Goal: Transaction & Acquisition: Subscribe to service/newsletter

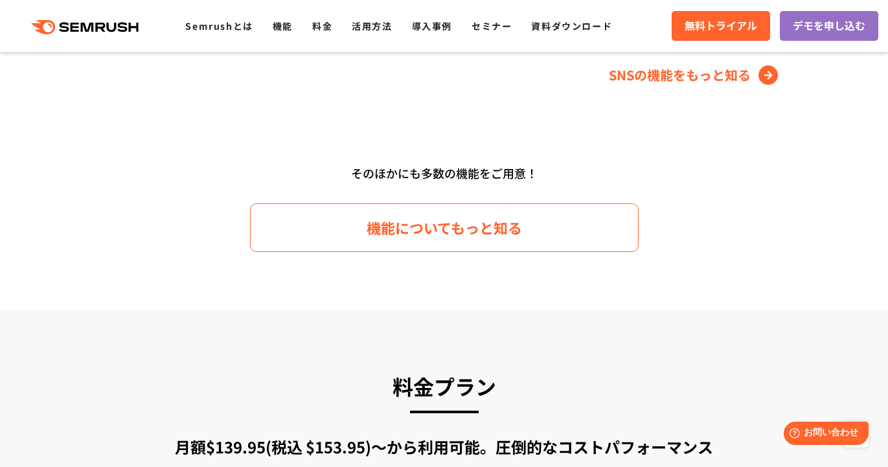
scroll to position [2069, 0]
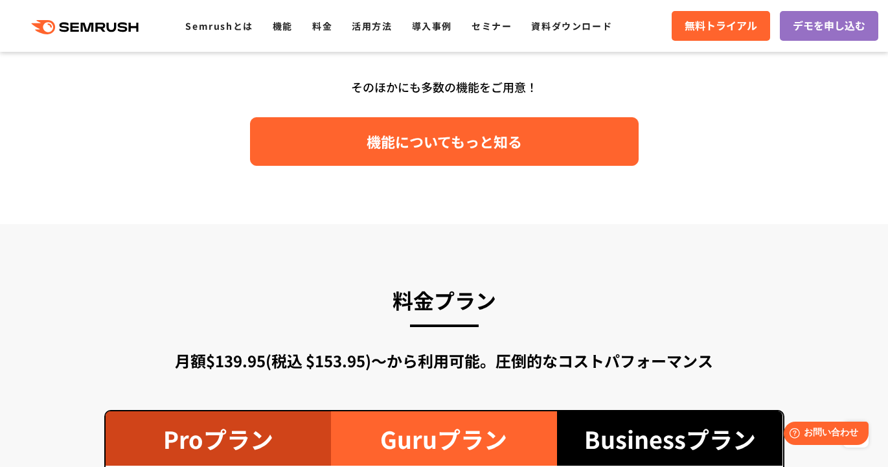
click at [378, 146] on span "機能についてもっと知る" at bounding box center [444, 141] width 155 height 23
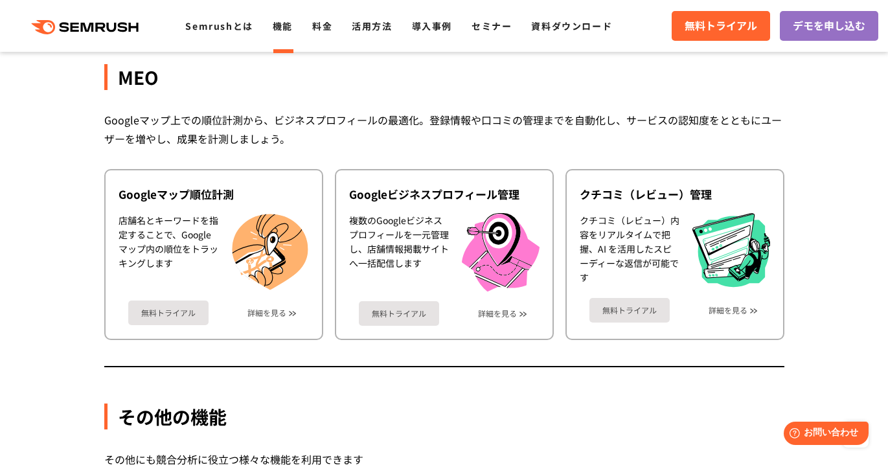
scroll to position [3242, 0]
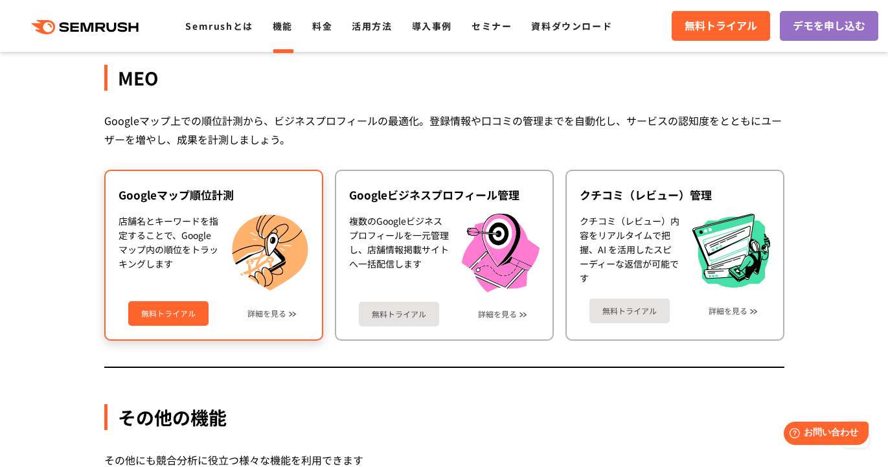
click at [285, 320] on div "無料トライアル 詳細を見る" at bounding box center [214, 308] width 190 height 34
click at [286, 315] on div "無料トライアル 詳細を見る" at bounding box center [214, 308] width 190 height 34
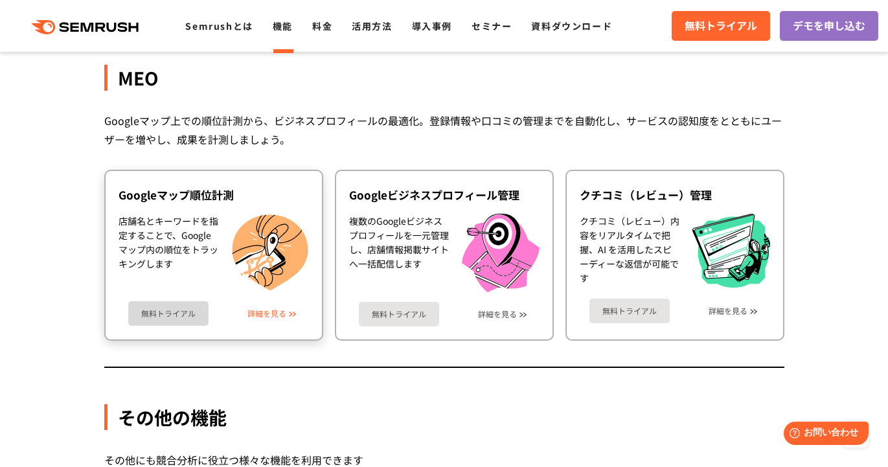
click at [269, 313] on link "詳細を見る" at bounding box center [266, 313] width 39 height 9
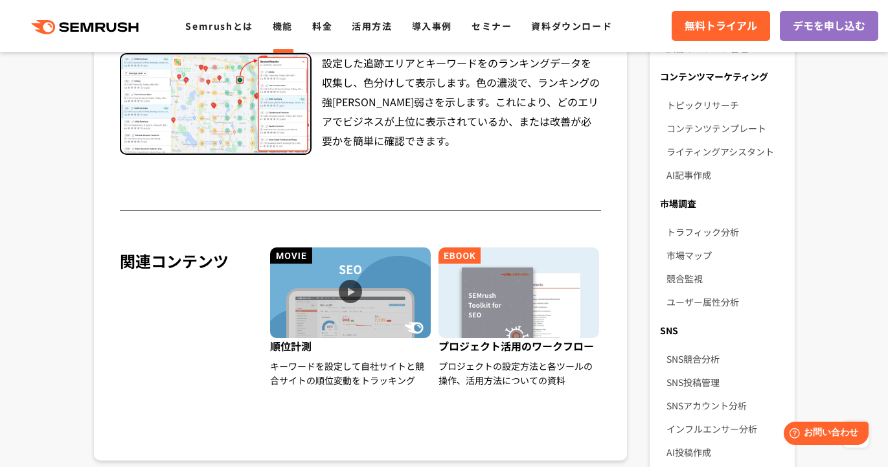
scroll to position [704, 0]
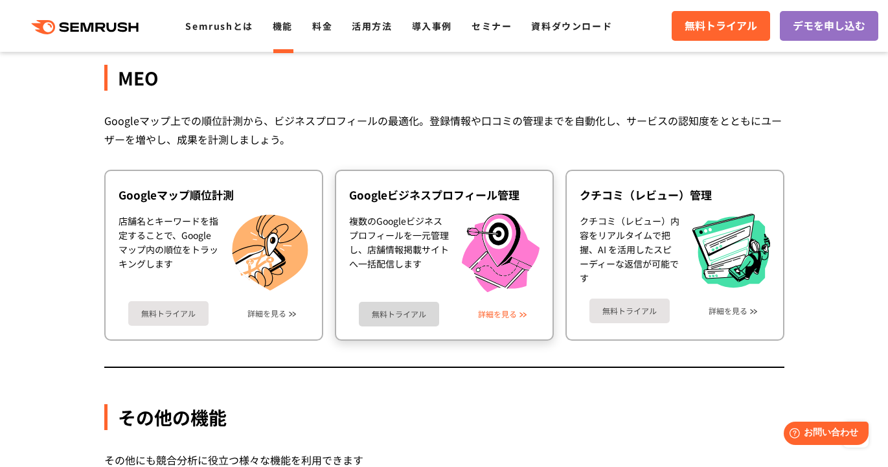
click at [501, 315] on link "詳細を見る" at bounding box center [497, 314] width 39 height 9
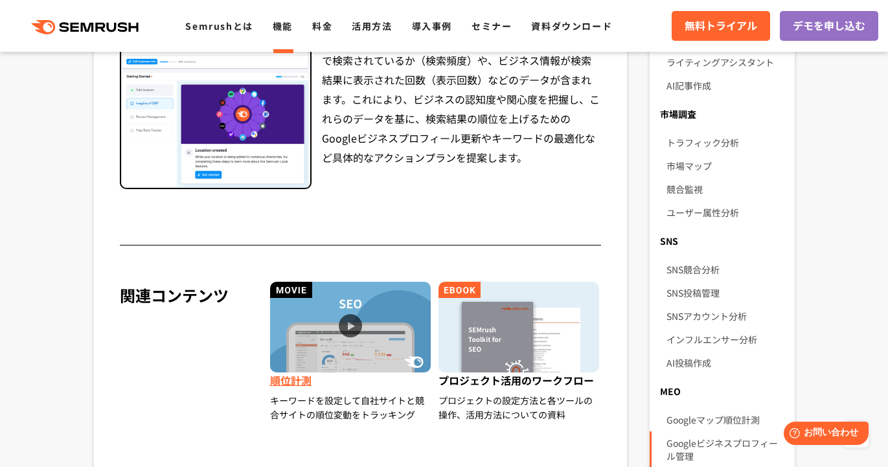
scroll to position [865, 0]
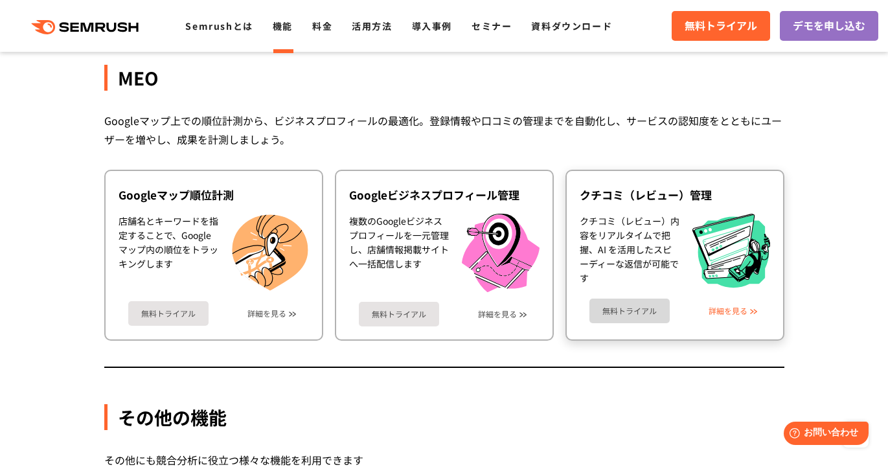
click at [730, 310] on link "詳細を見る" at bounding box center [727, 310] width 39 height 9
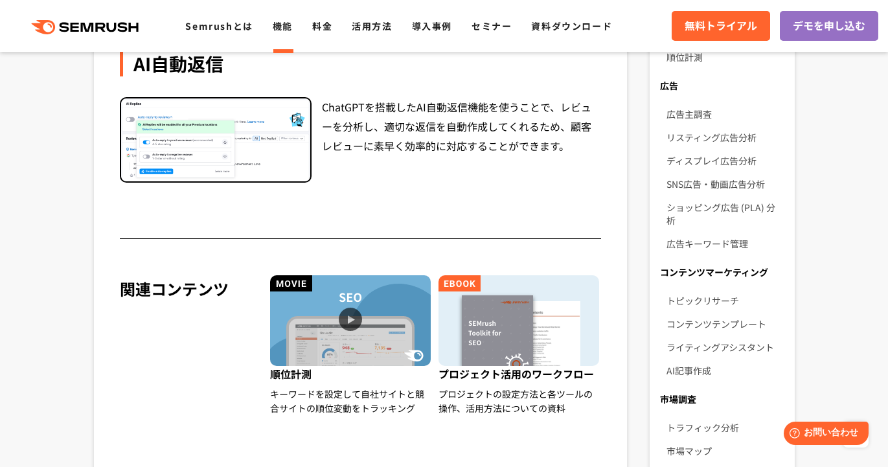
scroll to position [666, 0]
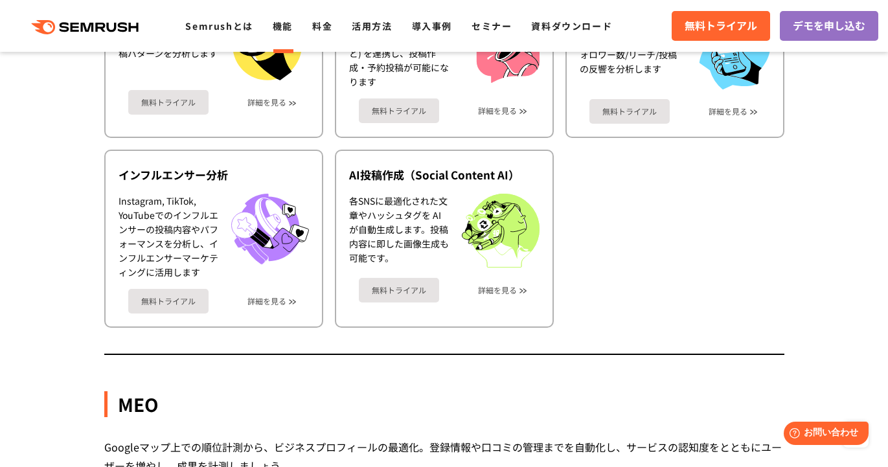
scroll to position [2784, 0]
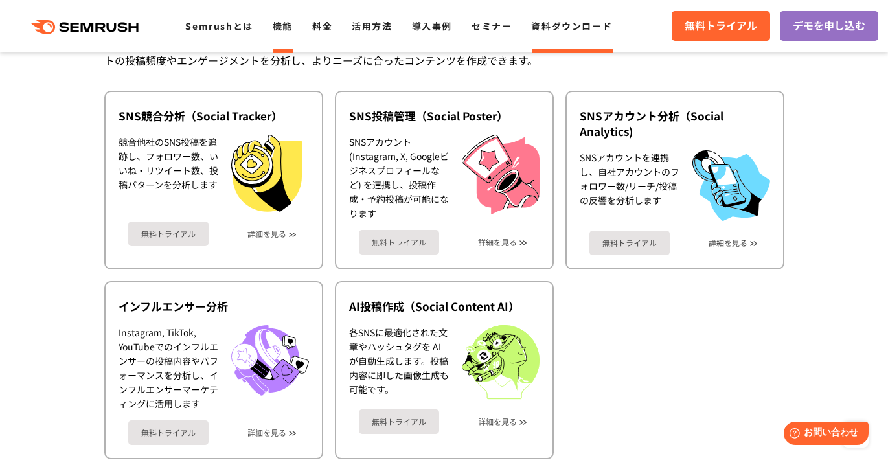
click at [580, 27] on link "資料ダウンロード" at bounding box center [571, 25] width 81 height 13
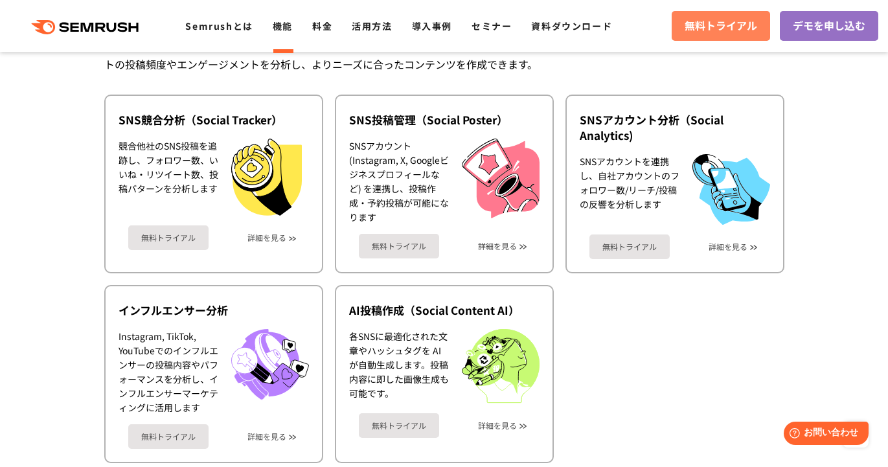
click at [726, 32] on span "無料トライアル" at bounding box center [720, 25] width 73 height 17
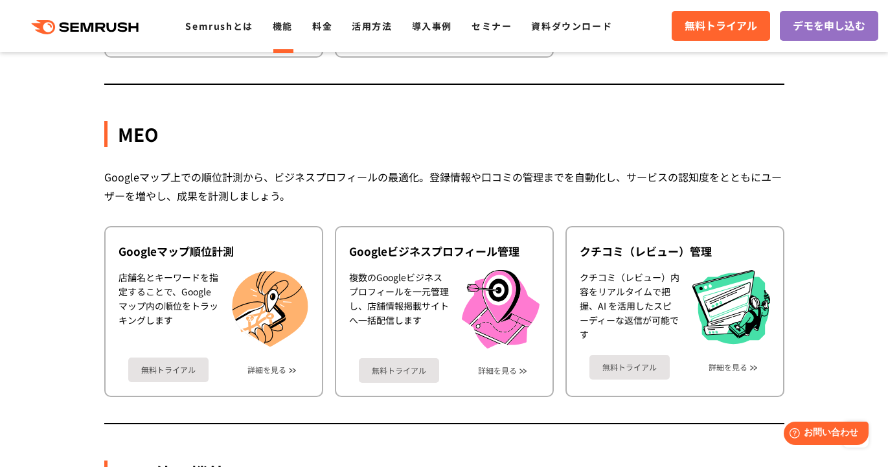
scroll to position [3170, 0]
